Goal: Navigation & Orientation: Find specific page/section

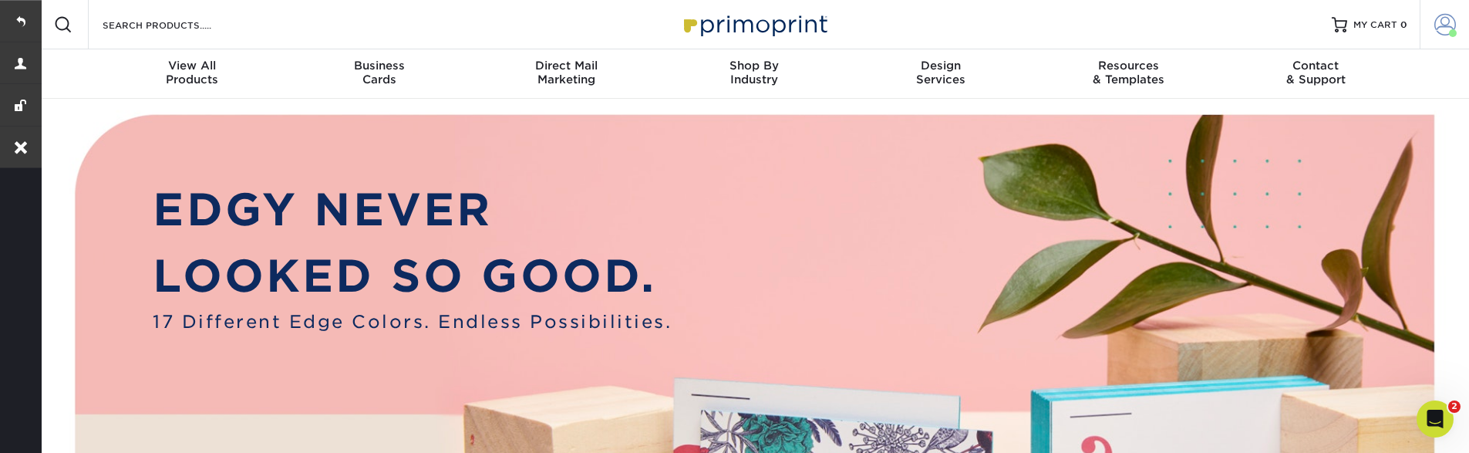
click at [1445, 28] on span at bounding box center [1445, 25] width 22 height 22
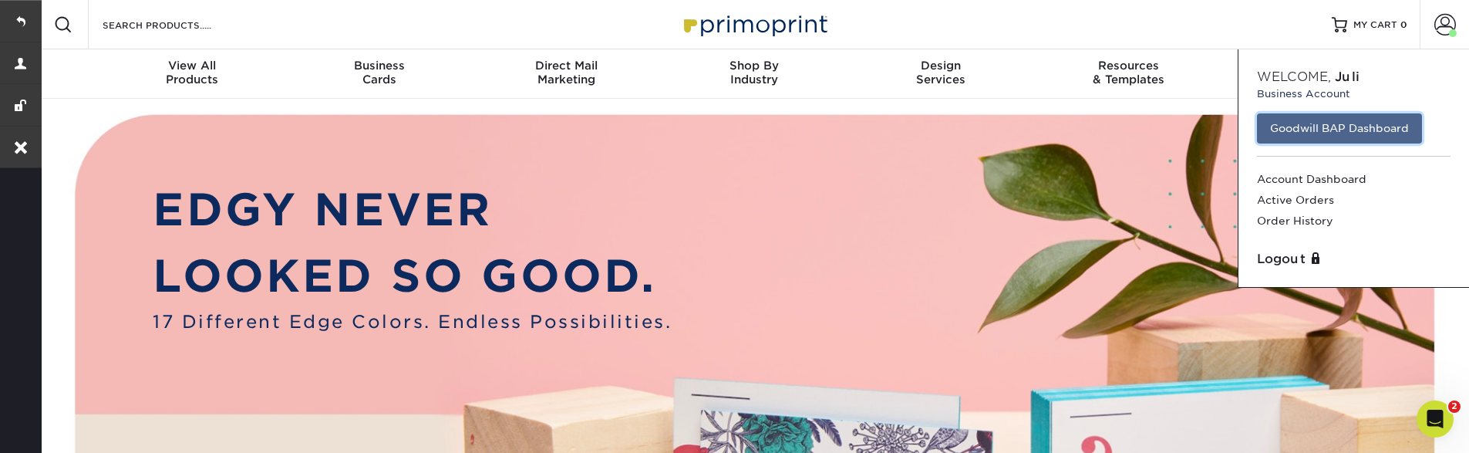
click at [1312, 137] on link "Goodwill BAP Dashboard" at bounding box center [1339, 127] width 165 height 29
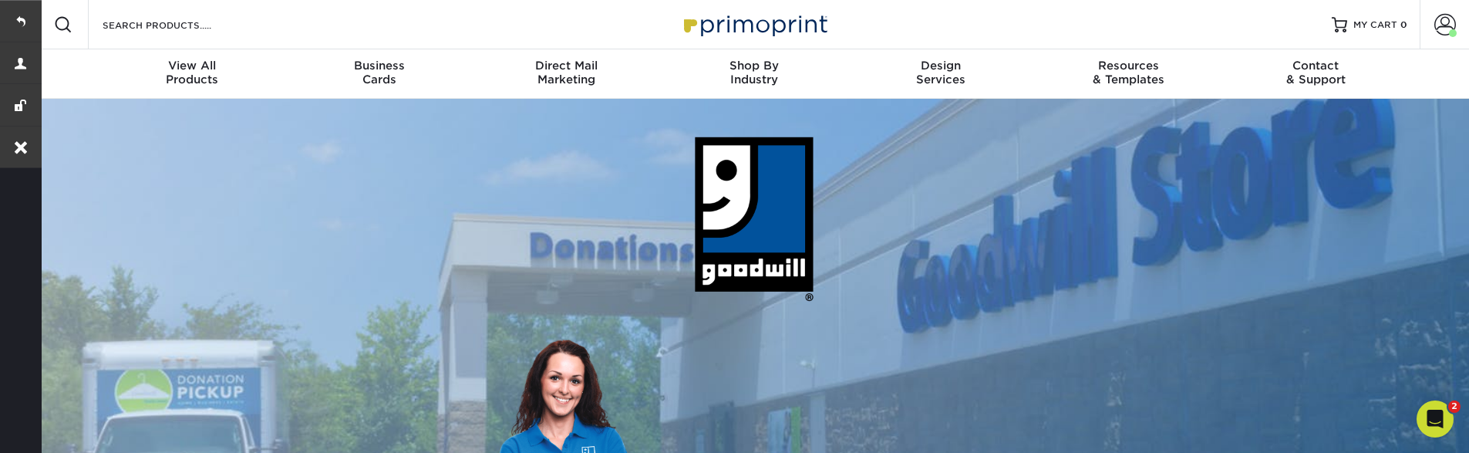
click at [760, 22] on img at bounding box center [754, 24] width 154 height 33
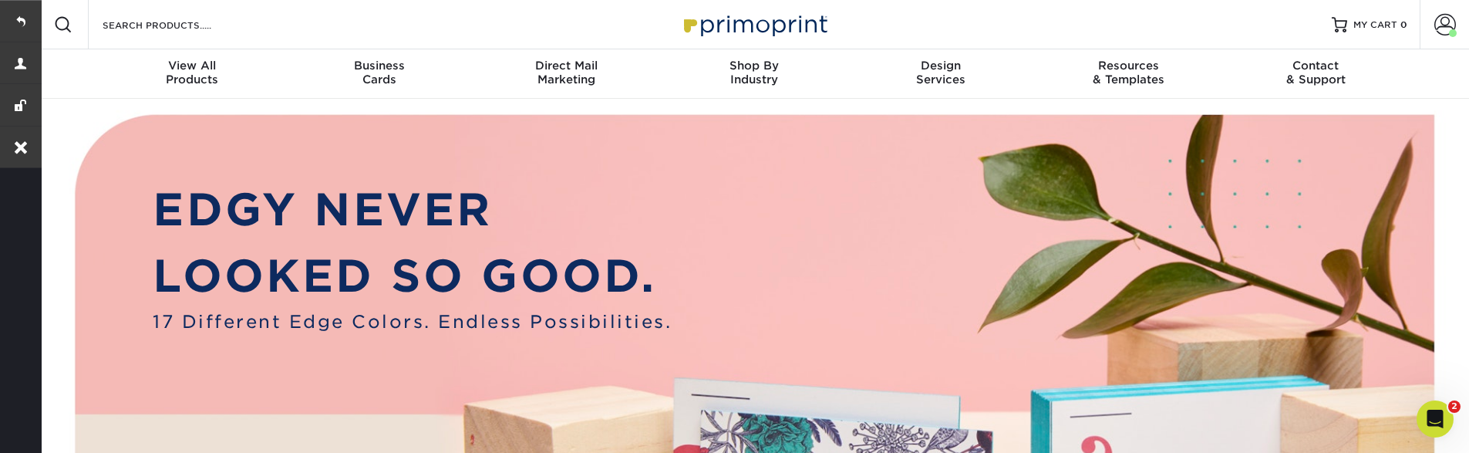
click at [743, 32] on img at bounding box center [754, 24] width 154 height 33
click at [1454, 19] on span at bounding box center [1445, 25] width 22 height 22
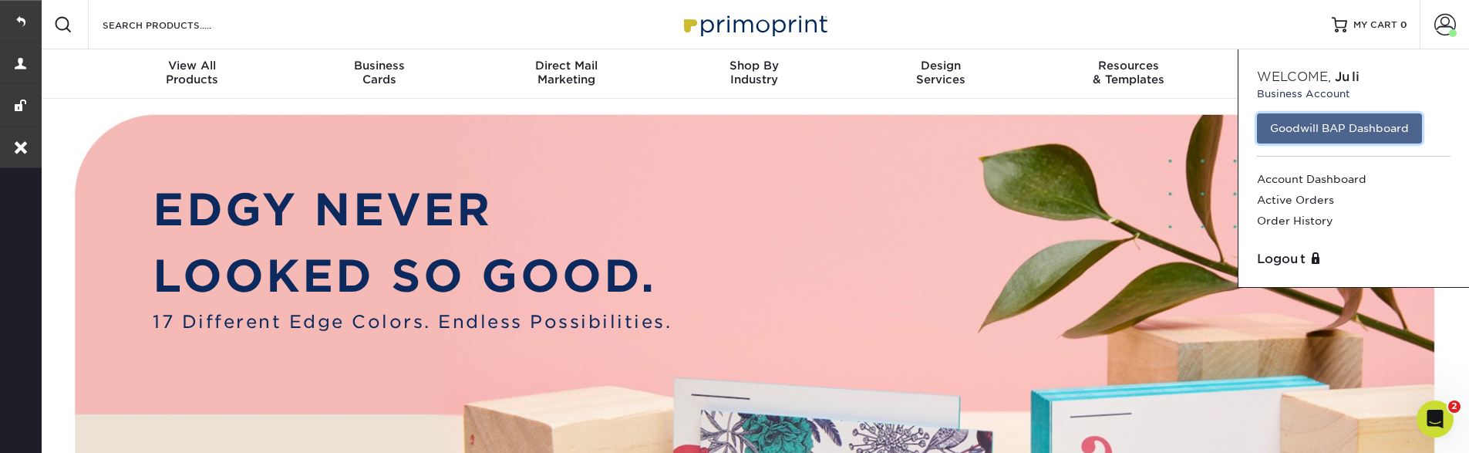
click at [1366, 120] on link "Goodwill BAP Dashboard" at bounding box center [1339, 127] width 165 height 29
